Goal: Information Seeking & Learning: Learn about a topic

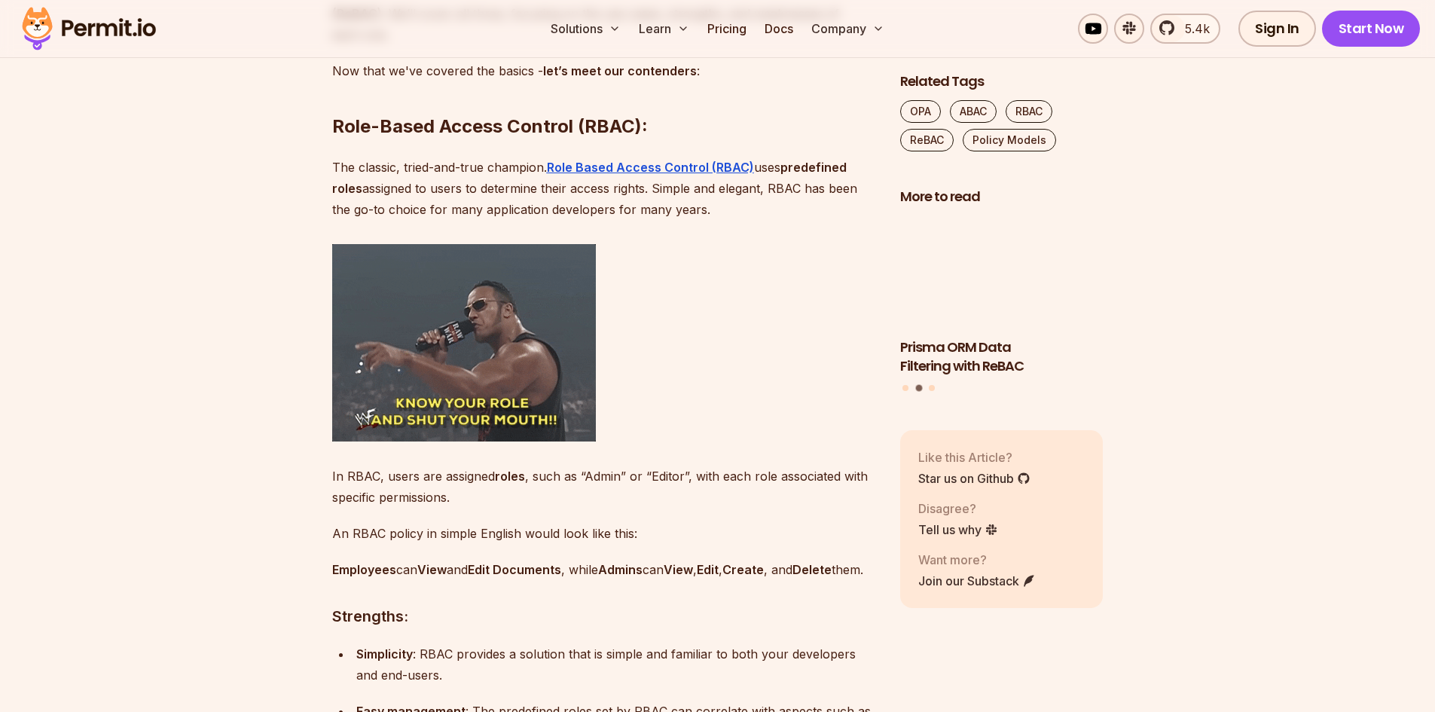
scroll to position [1657, 0]
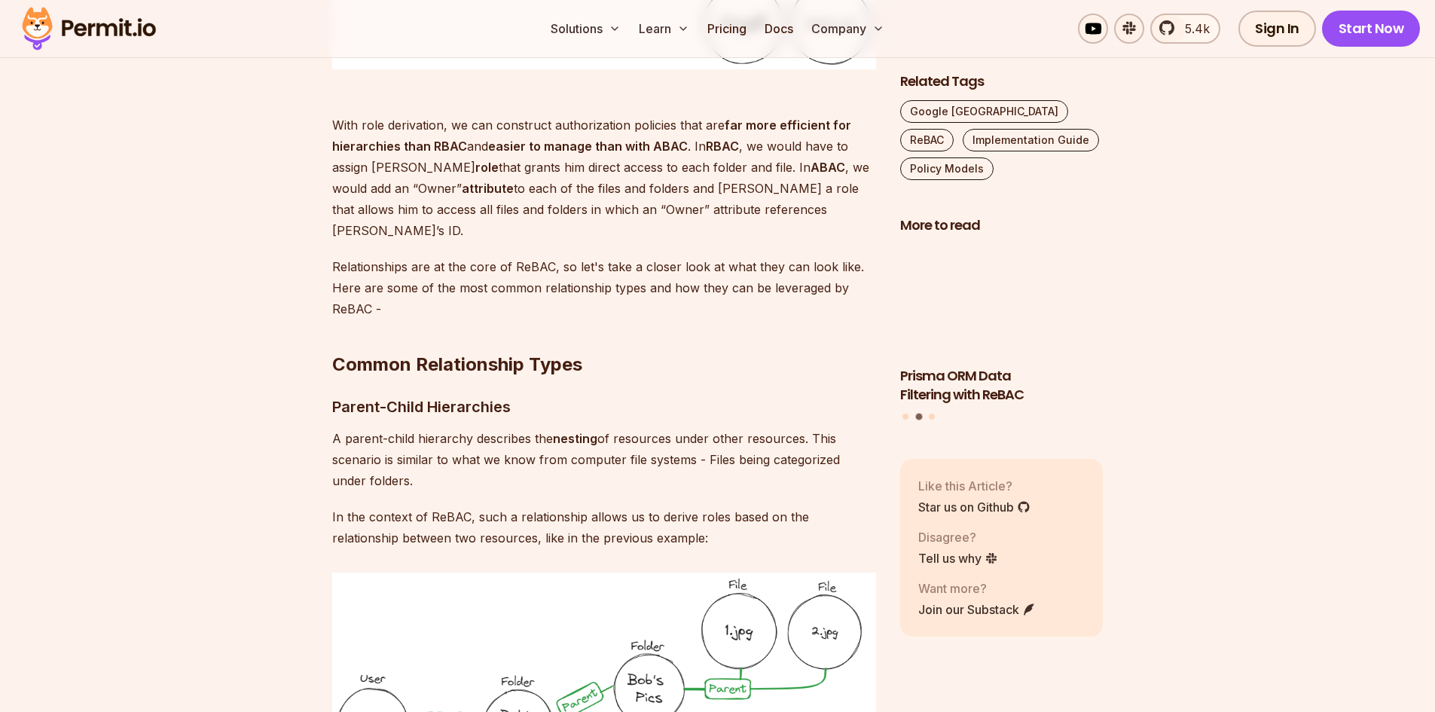
scroll to position [3315, 0]
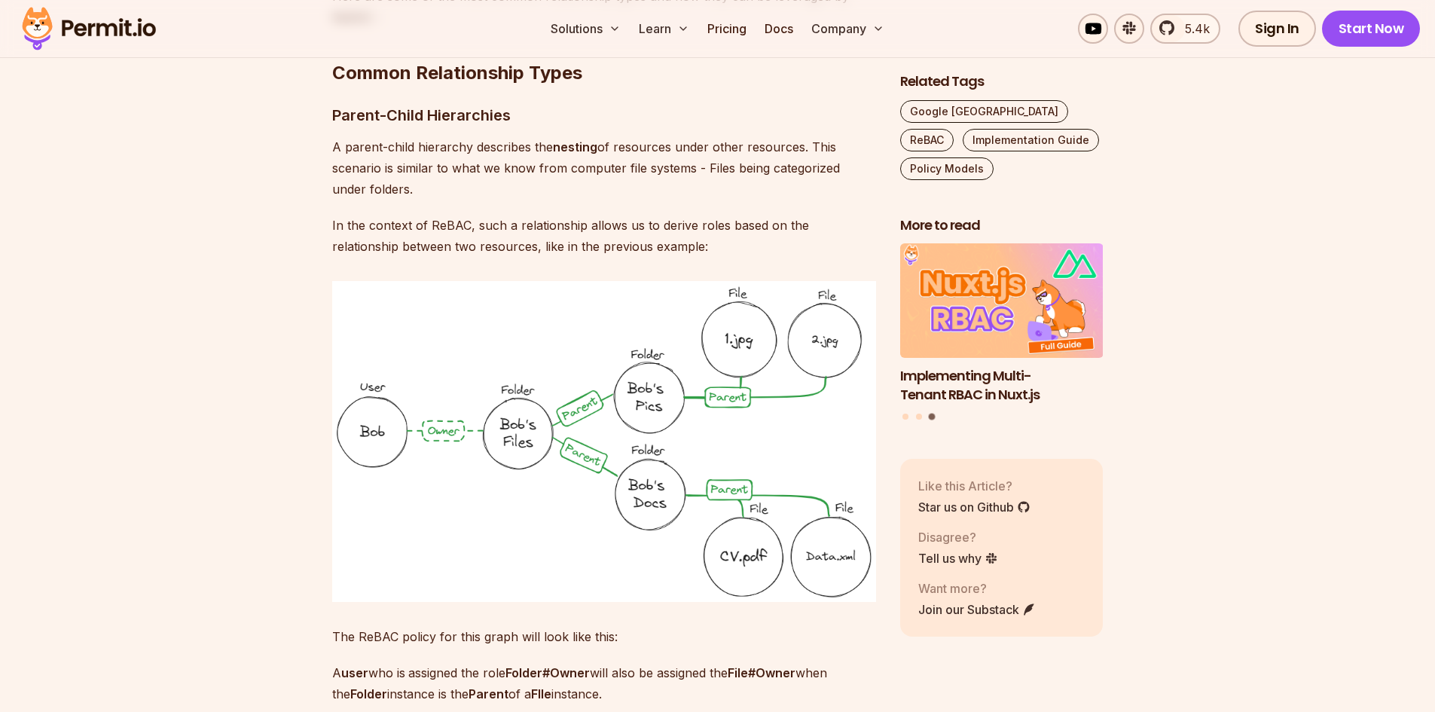
click at [455, 317] on img at bounding box center [604, 441] width 544 height 321
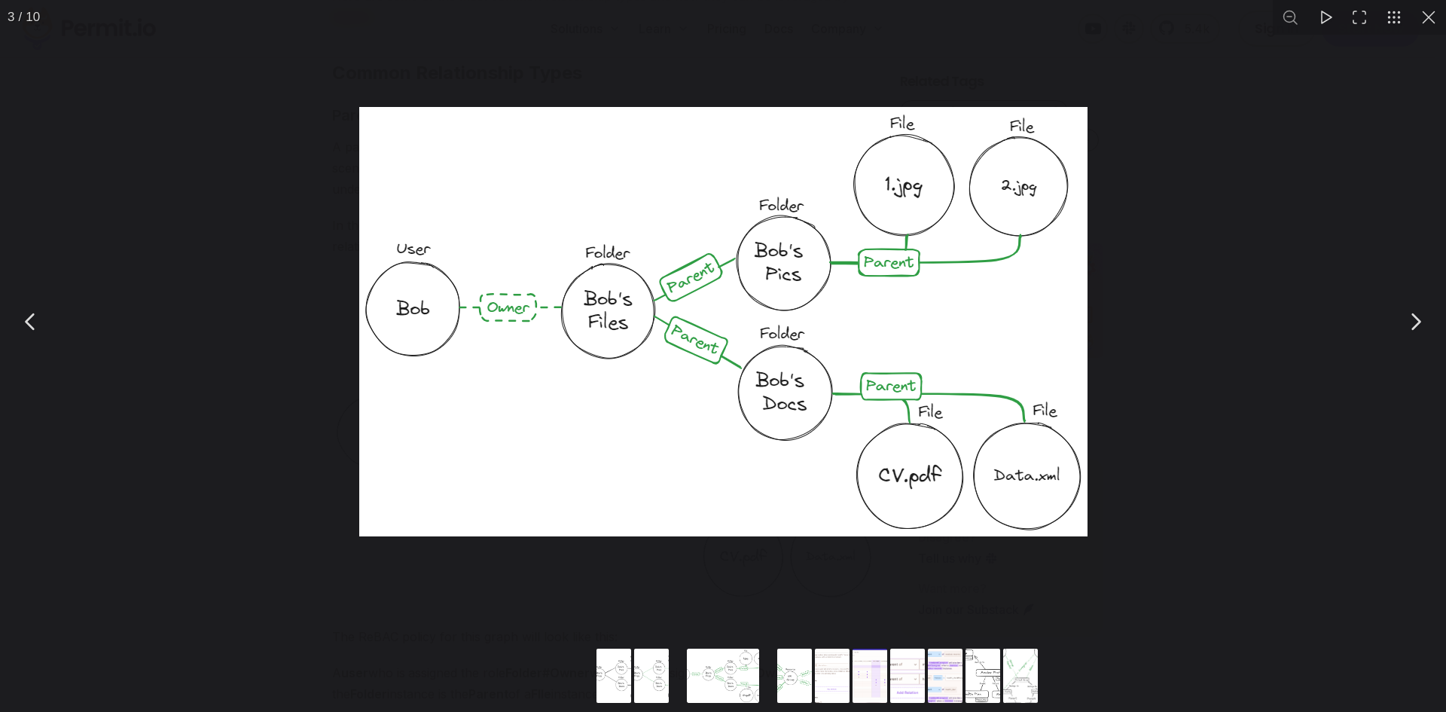
click at [1231, 157] on div "You can close this modal content with the ESC key" at bounding box center [723, 321] width 1446 height 643
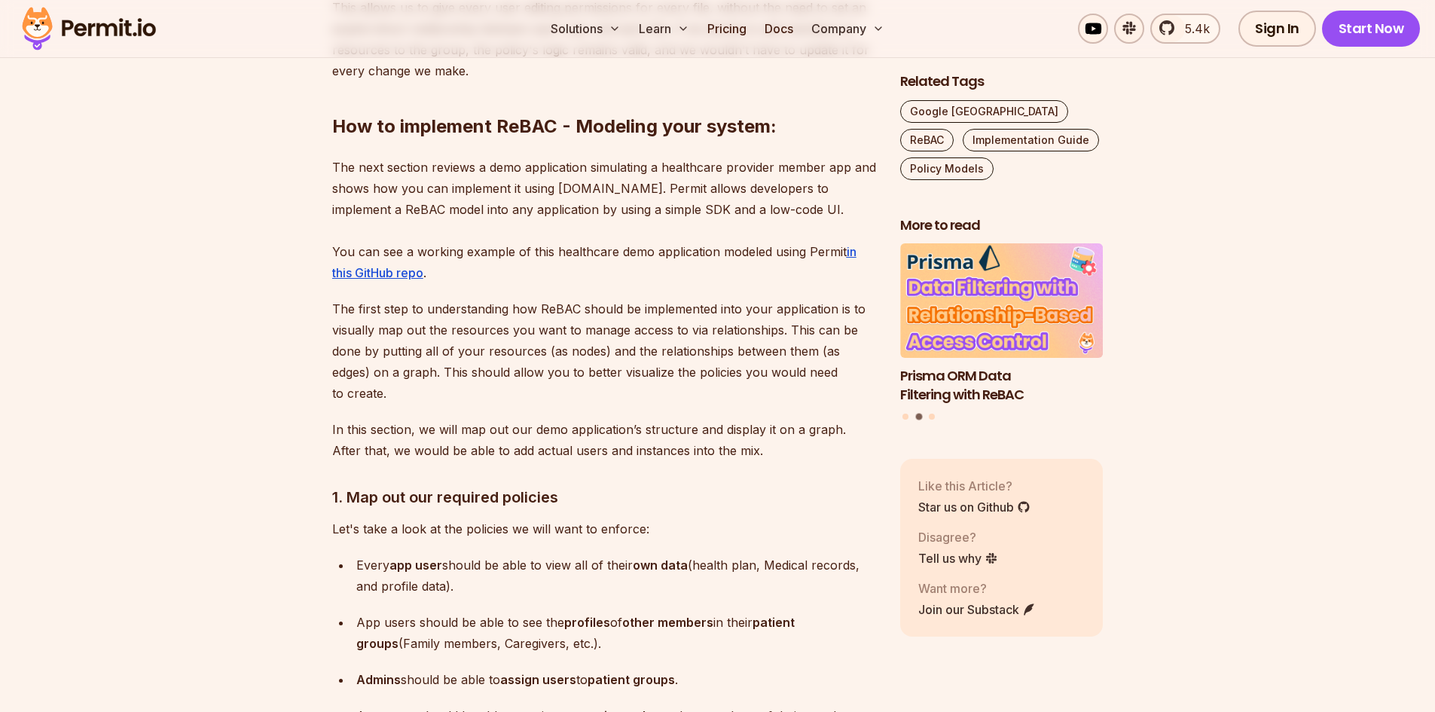
scroll to position [4972, 0]
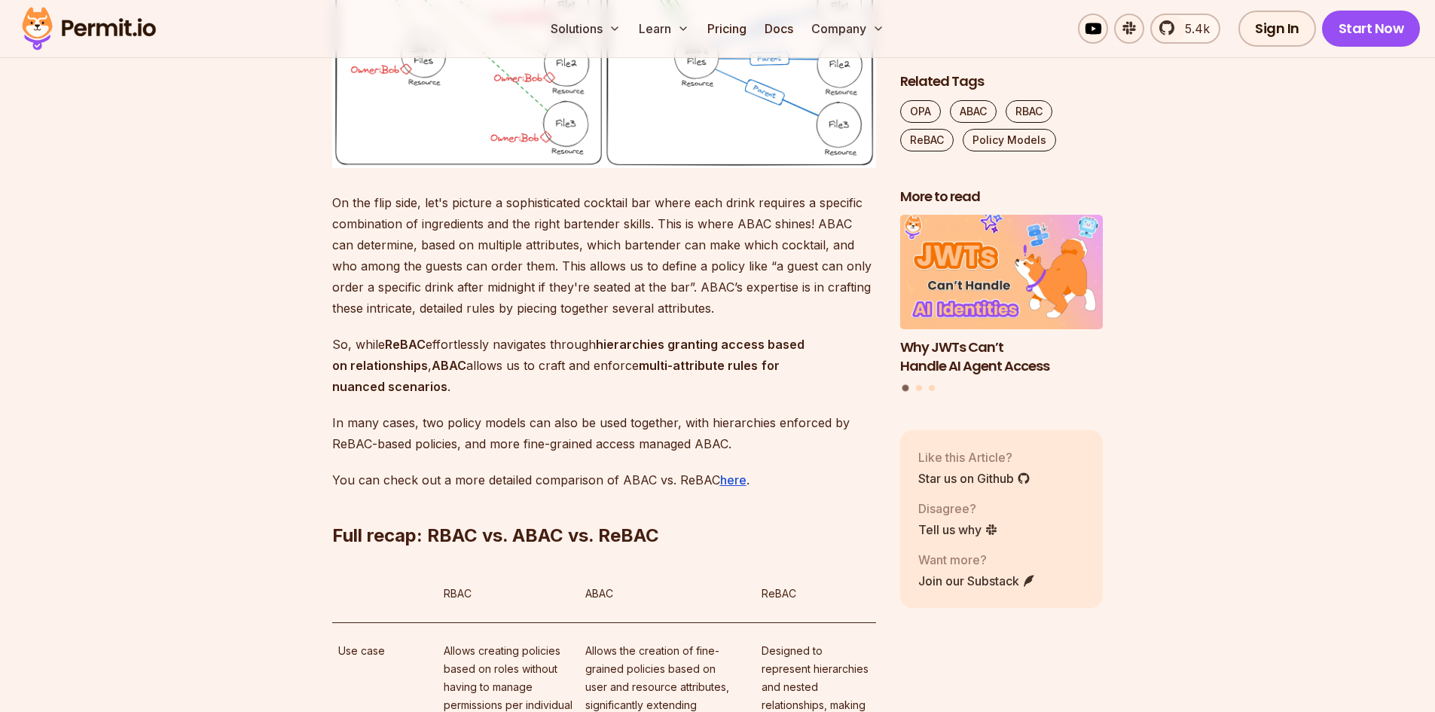
scroll to position [8588, 0]
